Goal: Task Accomplishment & Management: Complete application form

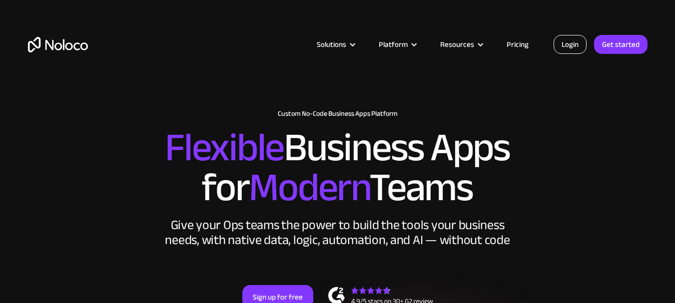
drag, startPoint x: 0, startPoint y: 0, endPoint x: 573, endPoint y: 45, distance: 574.6
click at [573, 45] on link "Login" at bounding box center [570, 44] width 33 height 19
click at [612, 45] on link "Get started" at bounding box center [620, 44] width 53 height 19
click at [570, 47] on link "Login" at bounding box center [570, 44] width 33 height 19
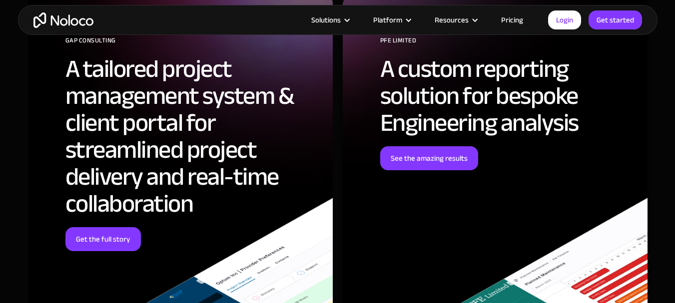
scroll to position [5791, 0]
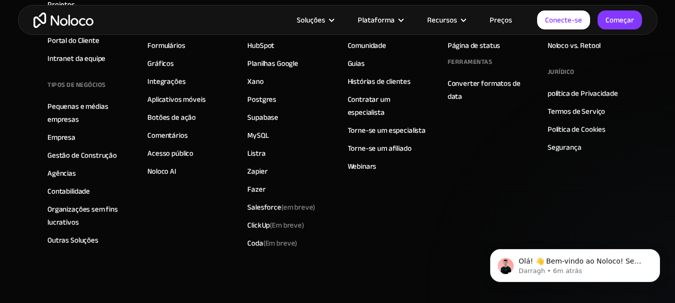
scroll to position [5676, 0]
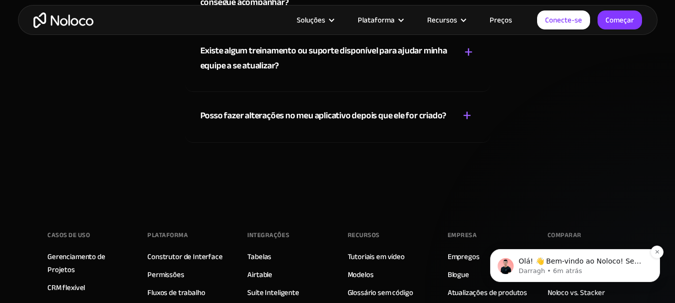
click at [560, 264] on font "Olá! 👋 Bem-vindo ao Noloco! Se tiver alguma dúvida, basta responder a esta mens…" at bounding box center [580, 276] width 122 height 38
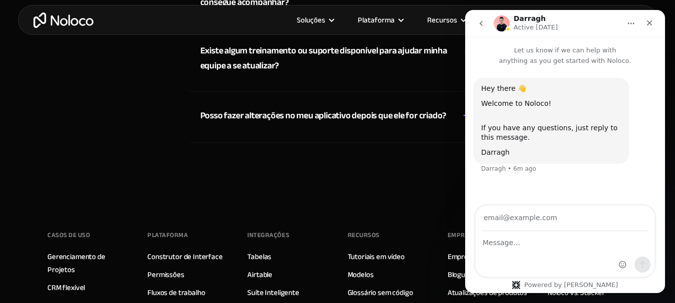
scroll to position [0, 0]
type input "boa noite"
